Goal: Task Accomplishment & Management: Complete application form

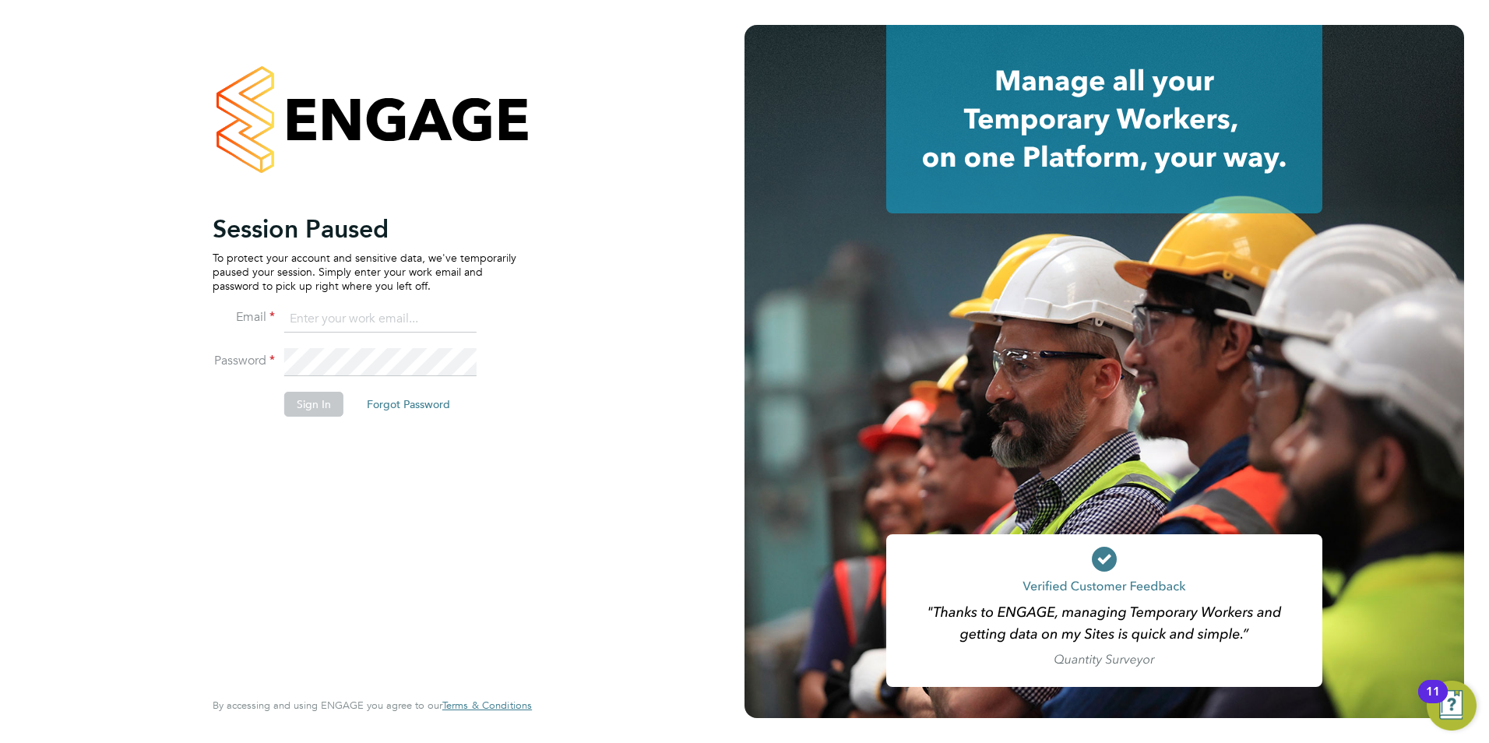
type input "[EMAIL_ADDRESS][DOMAIN_NAME]"
click at [313, 410] on button "Sign In" at bounding box center [313, 404] width 59 height 25
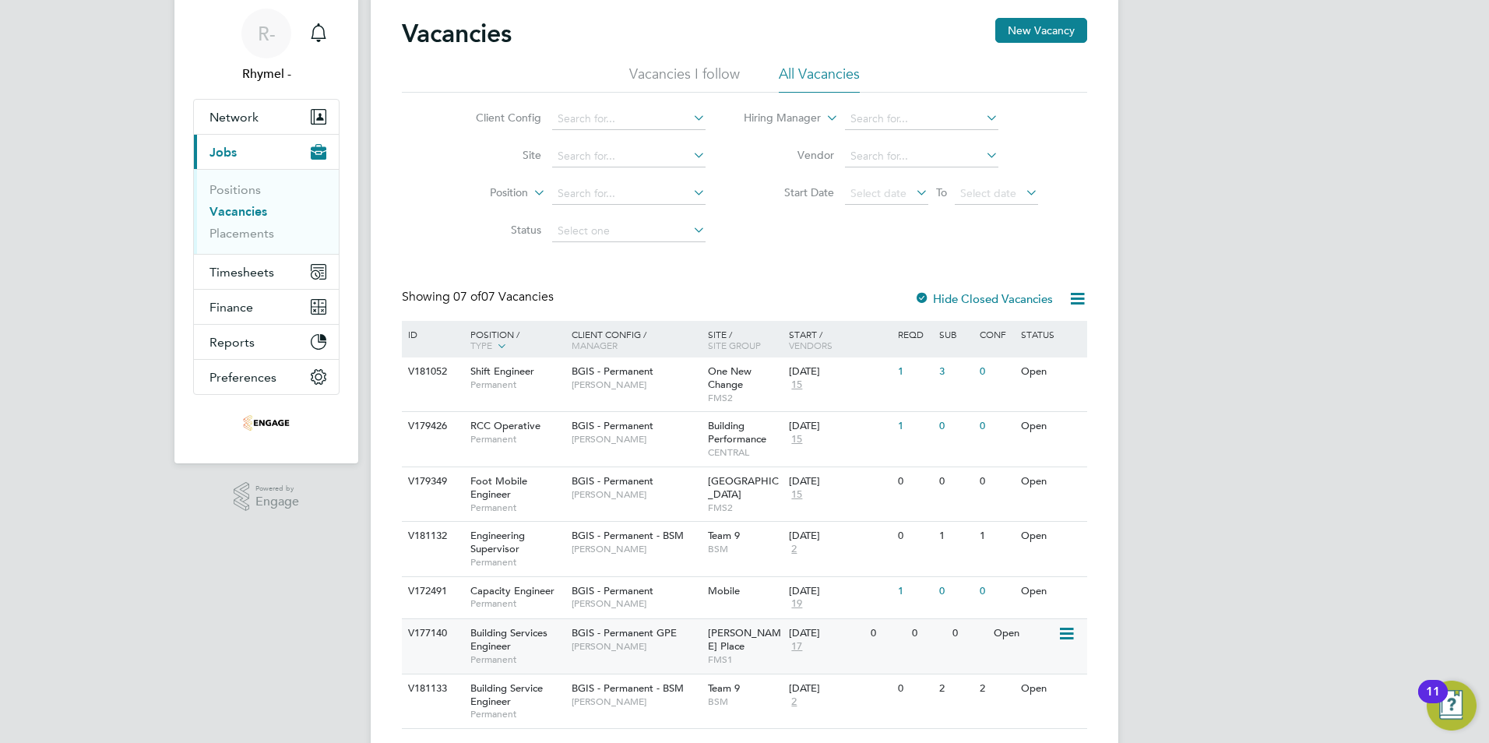
scroll to position [78, 0]
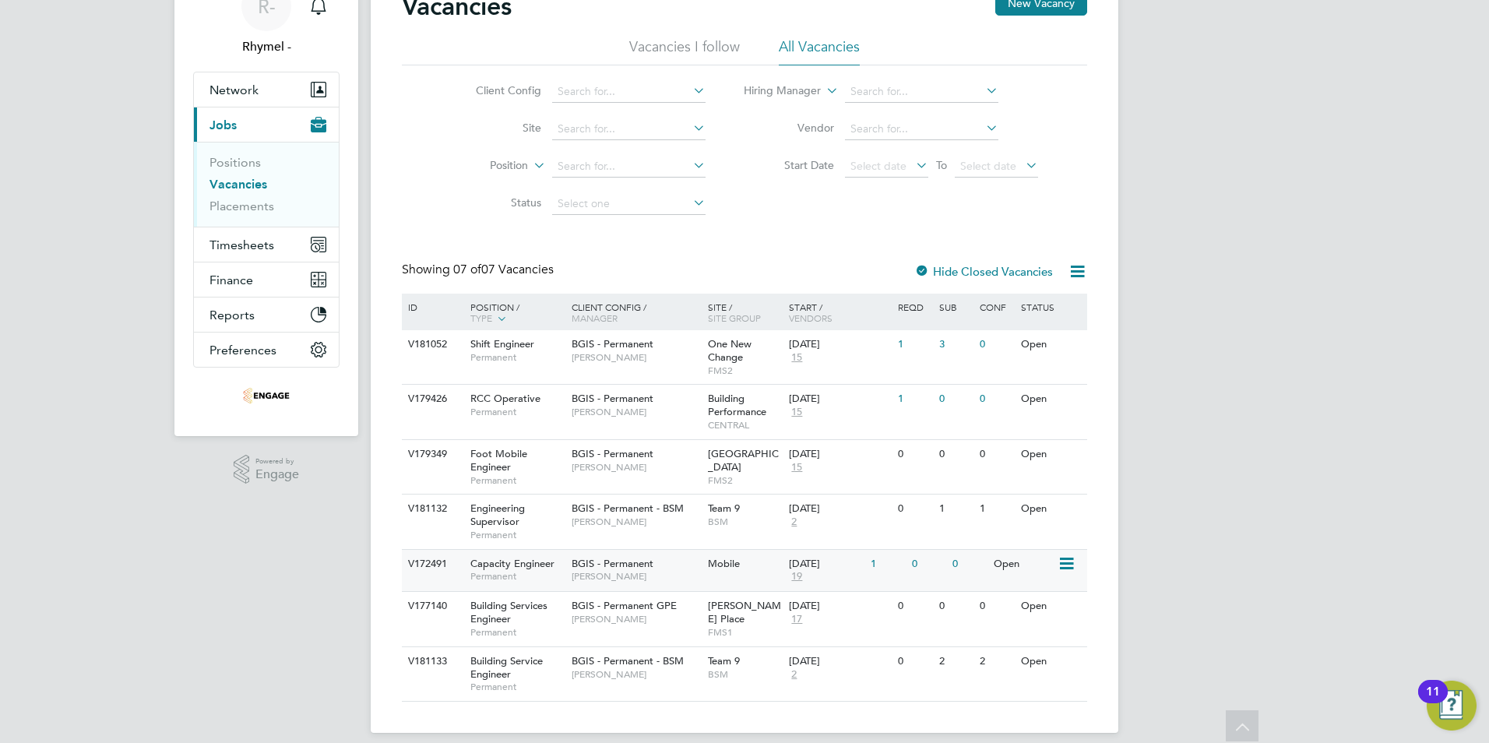
click at [496, 560] on span "Capacity Engineer" at bounding box center [512, 563] width 84 height 13
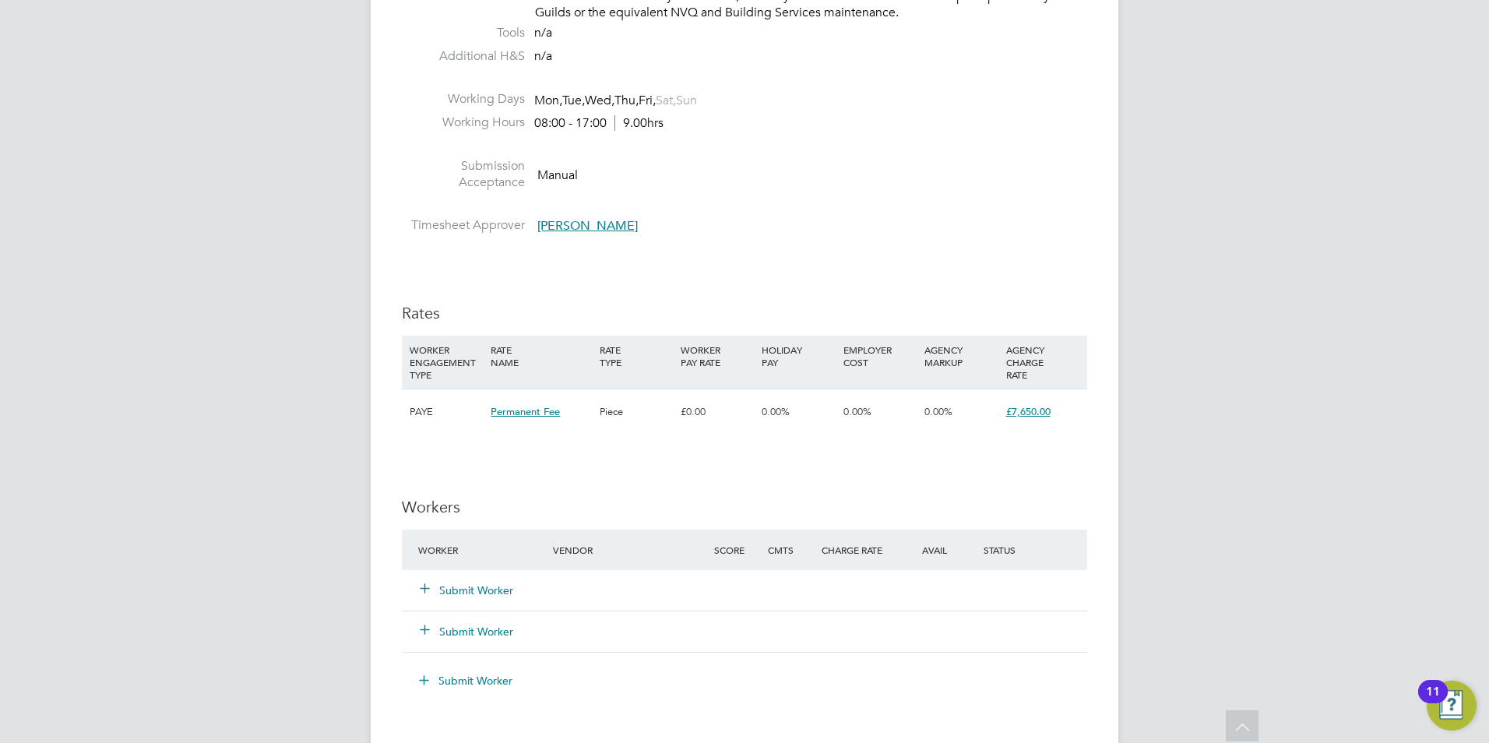
scroll to position [2084, 0]
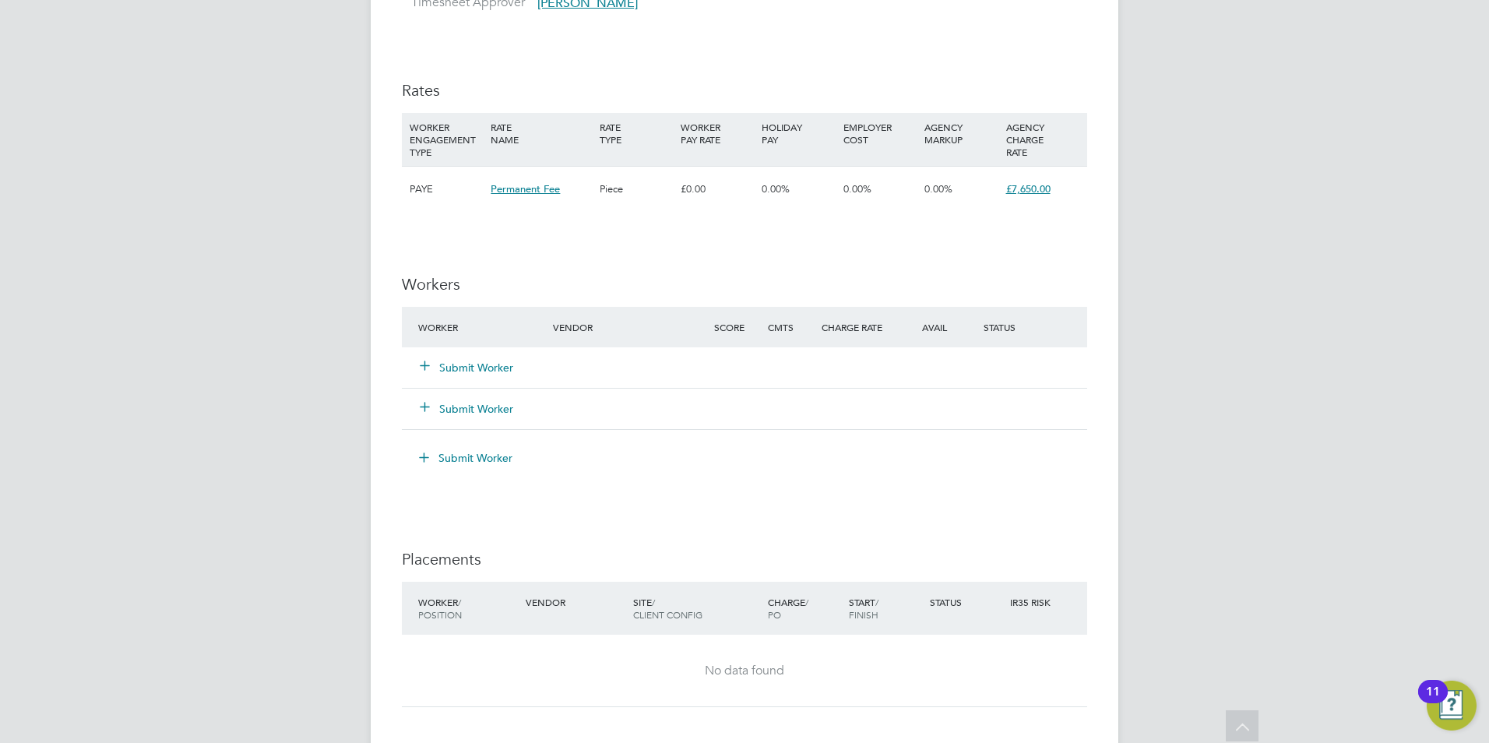
click at [476, 360] on button "Submit Worker" at bounding box center [467, 368] width 93 height 16
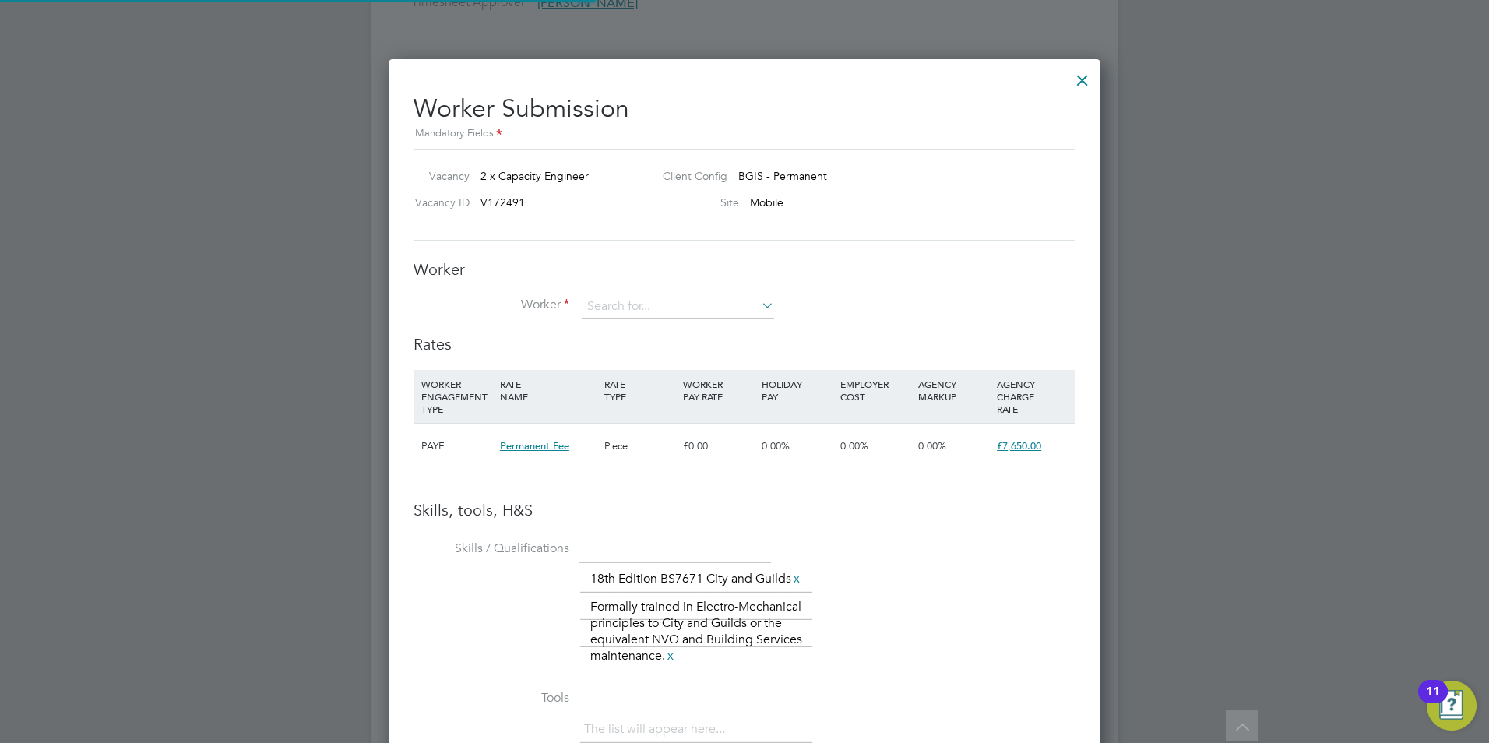
scroll to position [1073, 713]
click at [644, 312] on input at bounding box center [678, 306] width 192 height 23
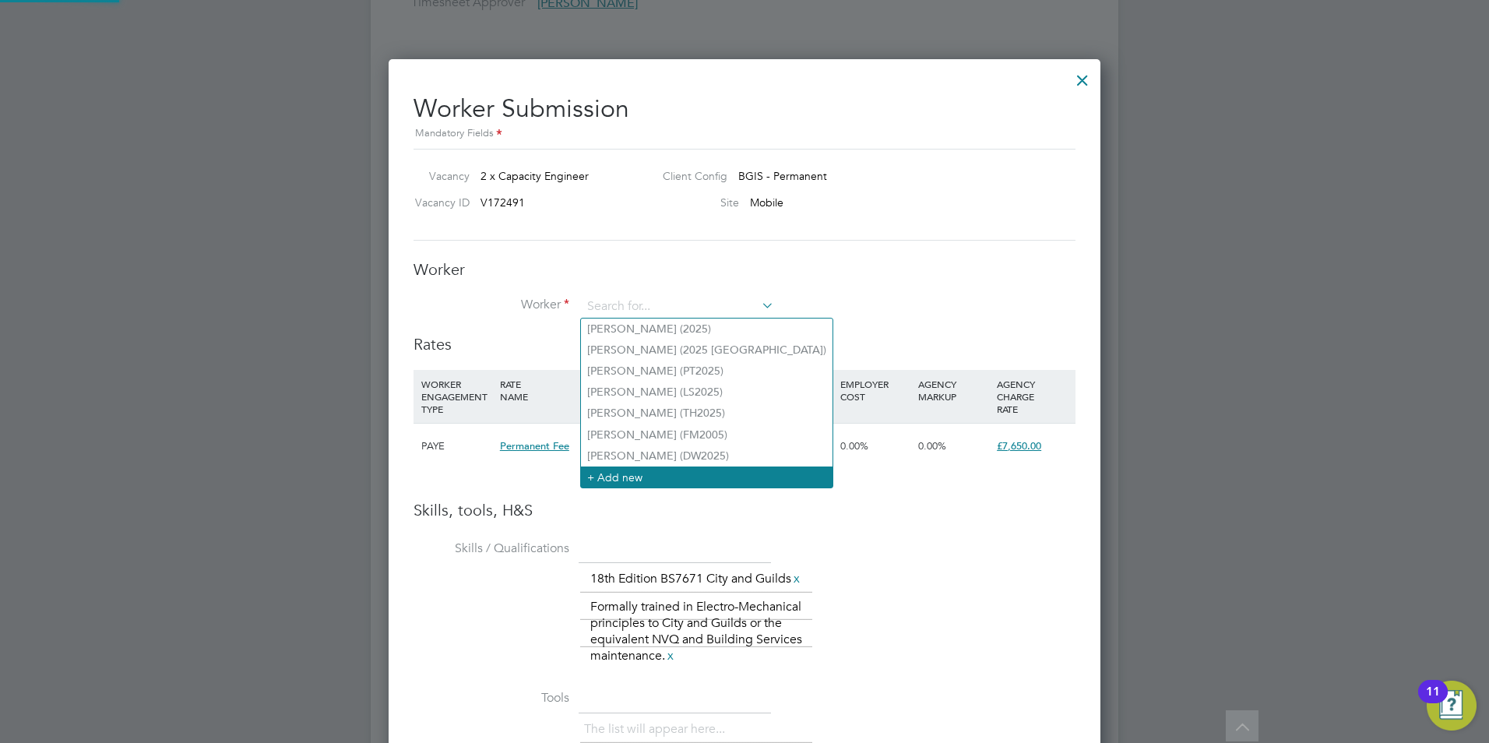
click at [648, 470] on li "+ Add new" at bounding box center [707, 477] width 252 height 21
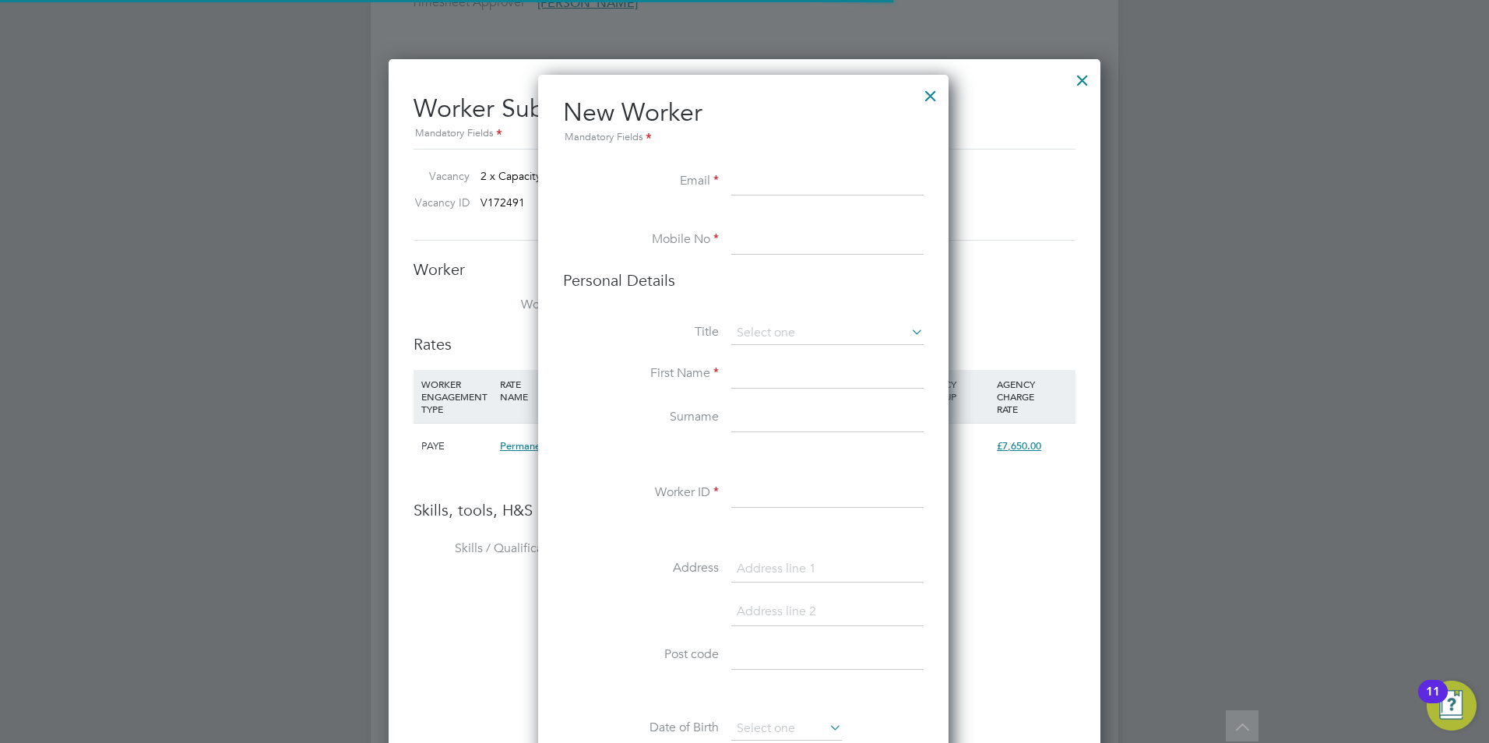
scroll to position [1318, 413]
paste input "gurdipsharma@hotmail.co.uk"
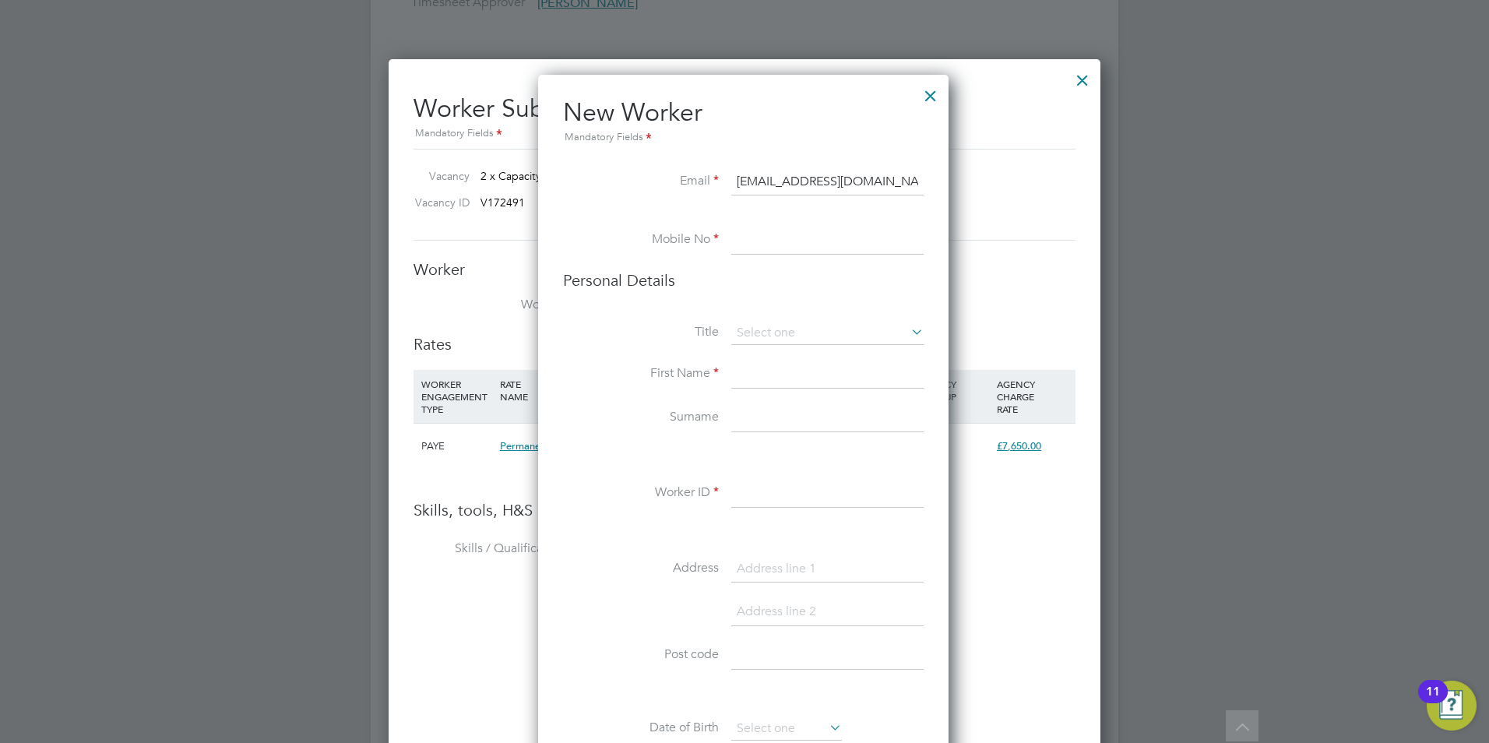
type input "gurdipsharma@hotmail.co.uk"
click at [780, 254] on input at bounding box center [827, 241] width 192 height 28
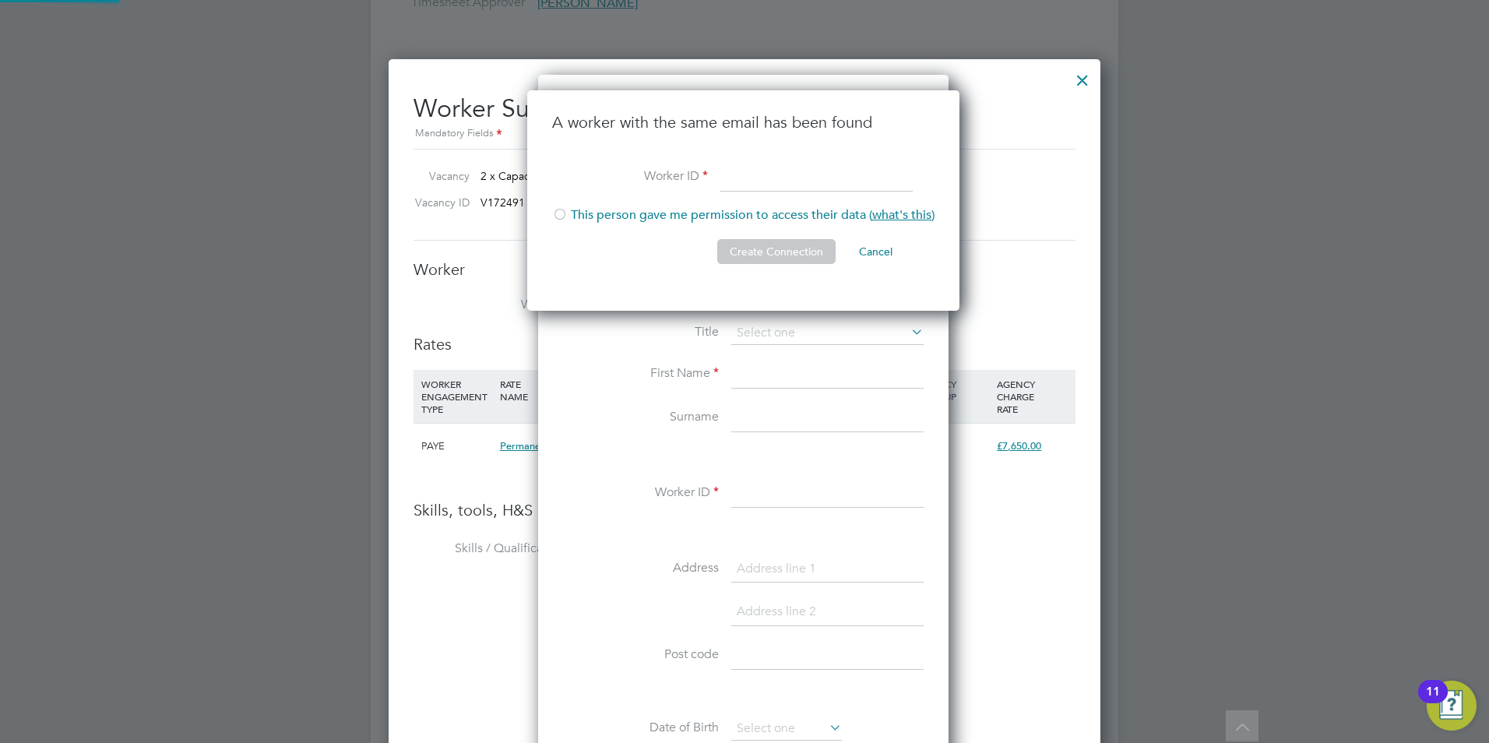
scroll to position [221, 435]
click at [793, 115] on h3 "A worker with the same email has been found" at bounding box center [743, 122] width 382 height 20
click at [889, 257] on button "Cancel" at bounding box center [876, 251] width 58 height 25
